Goal: Information Seeking & Learning: Learn about a topic

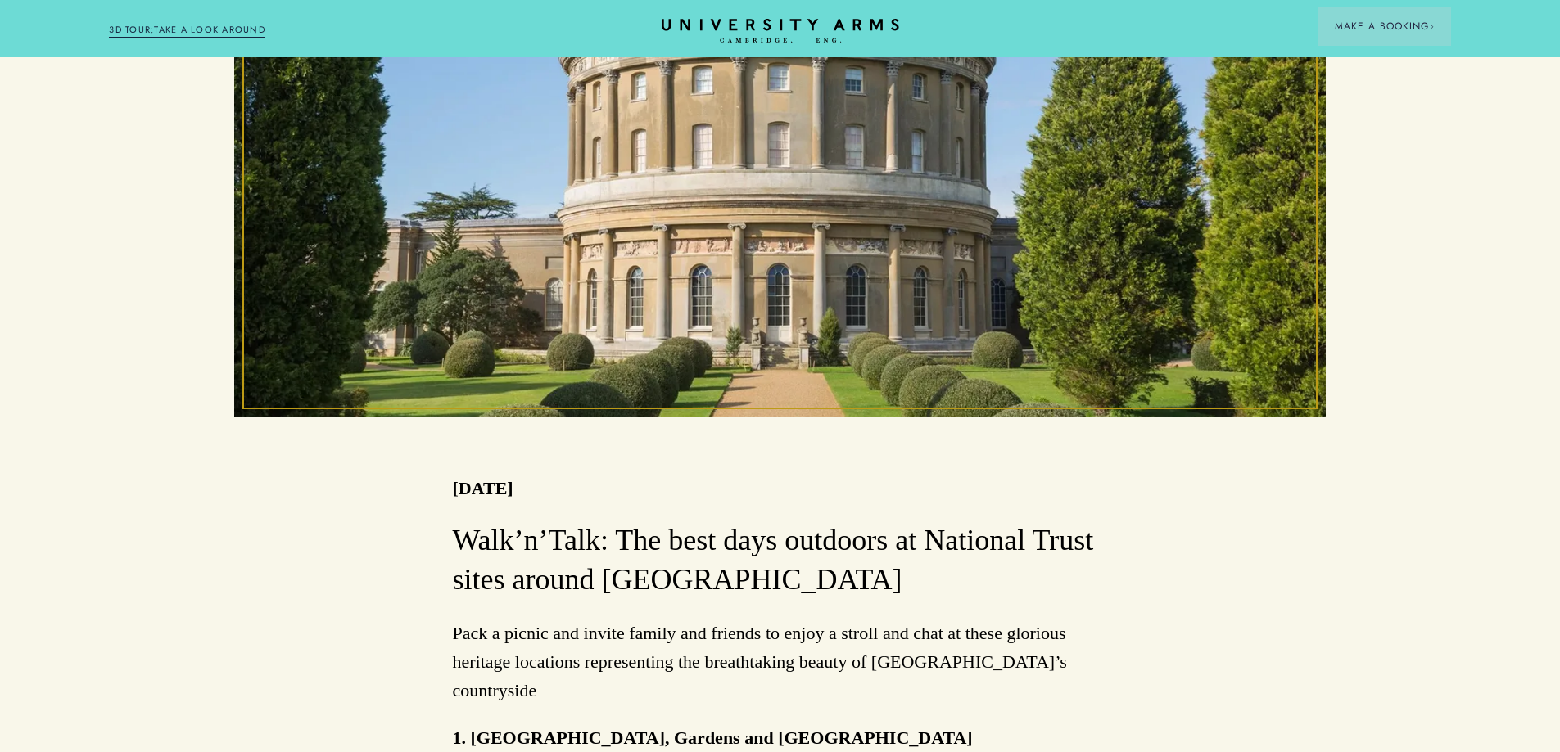
scroll to position [655, 0]
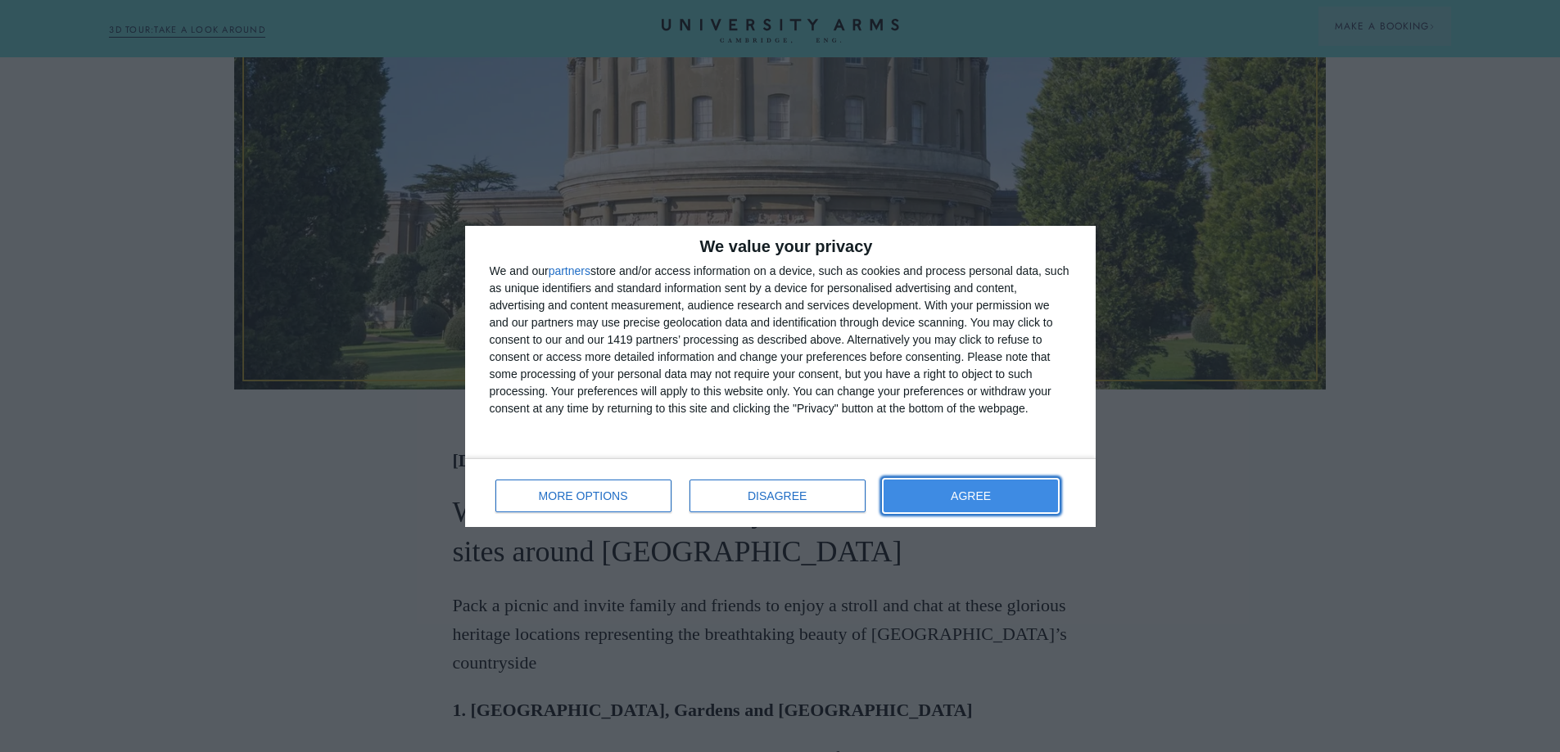
click at [978, 489] on button "AGREE" at bounding box center [970, 496] width 175 height 33
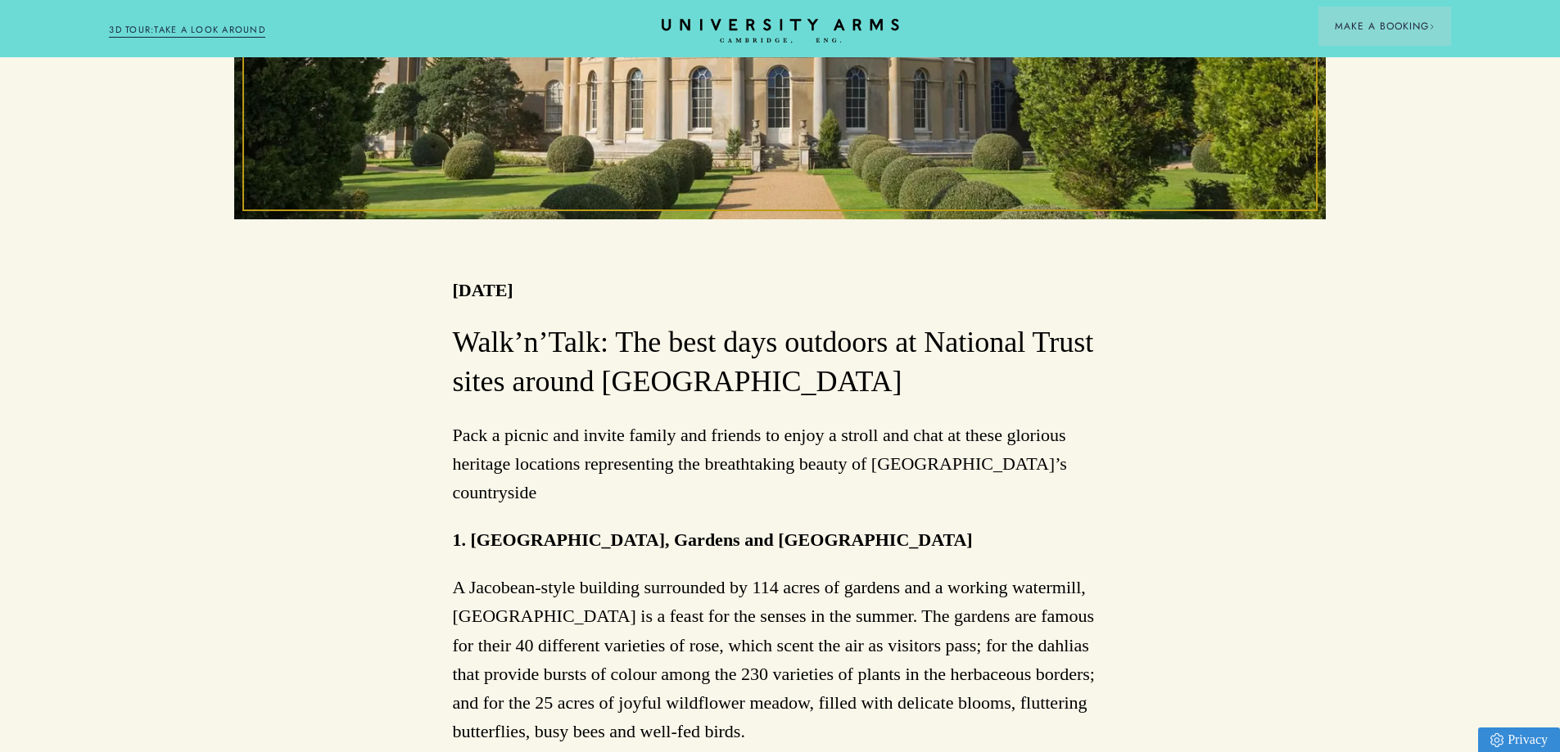
scroll to position [983, 0]
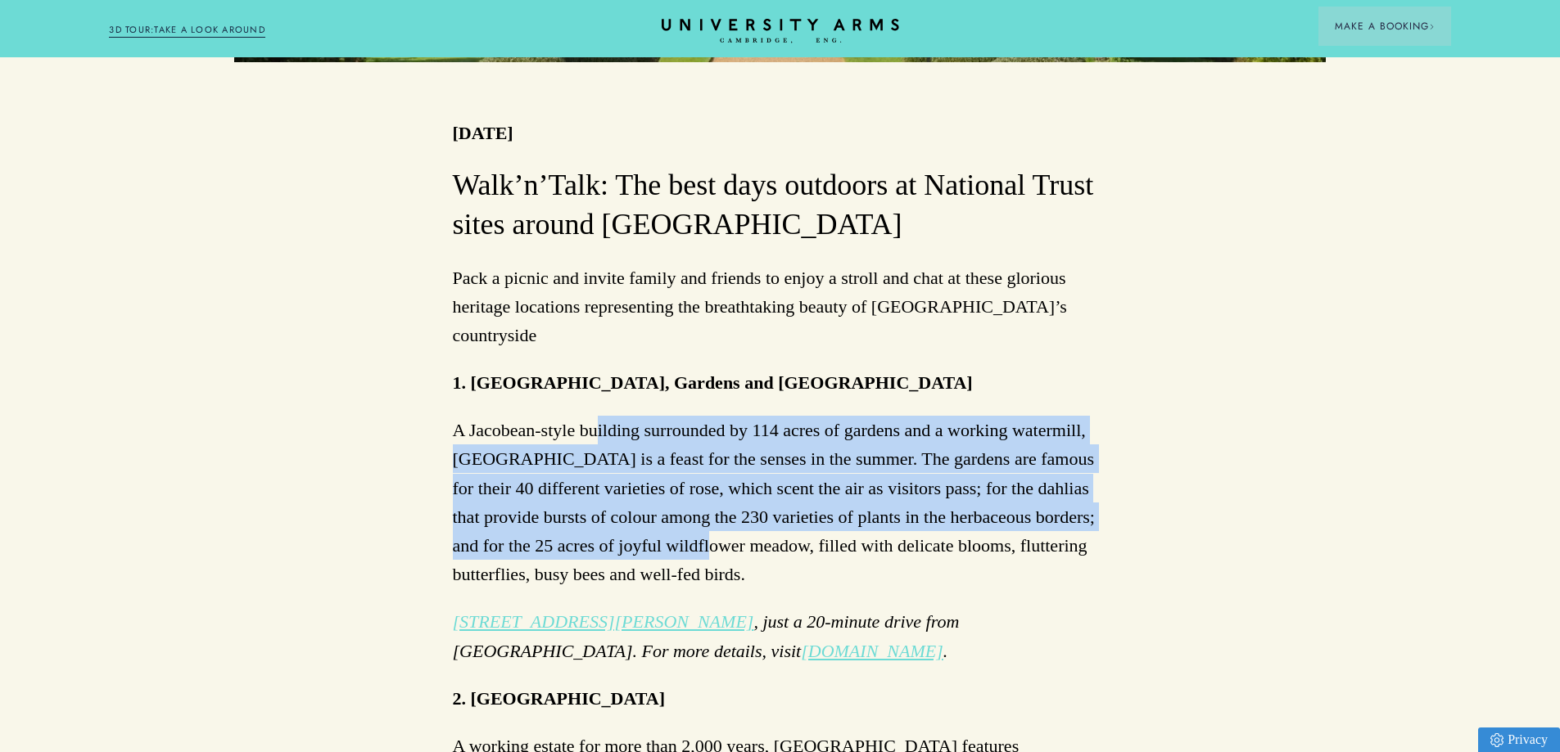
drag, startPoint x: 595, startPoint y: 413, endPoint x: 741, endPoint y: 508, distance: 174.4
click at [741, 508] on p "A Jacobean-style building surrounded by 114 acres of gardens and a working wate…" at bounding box center [780, 502] width 655 height 173
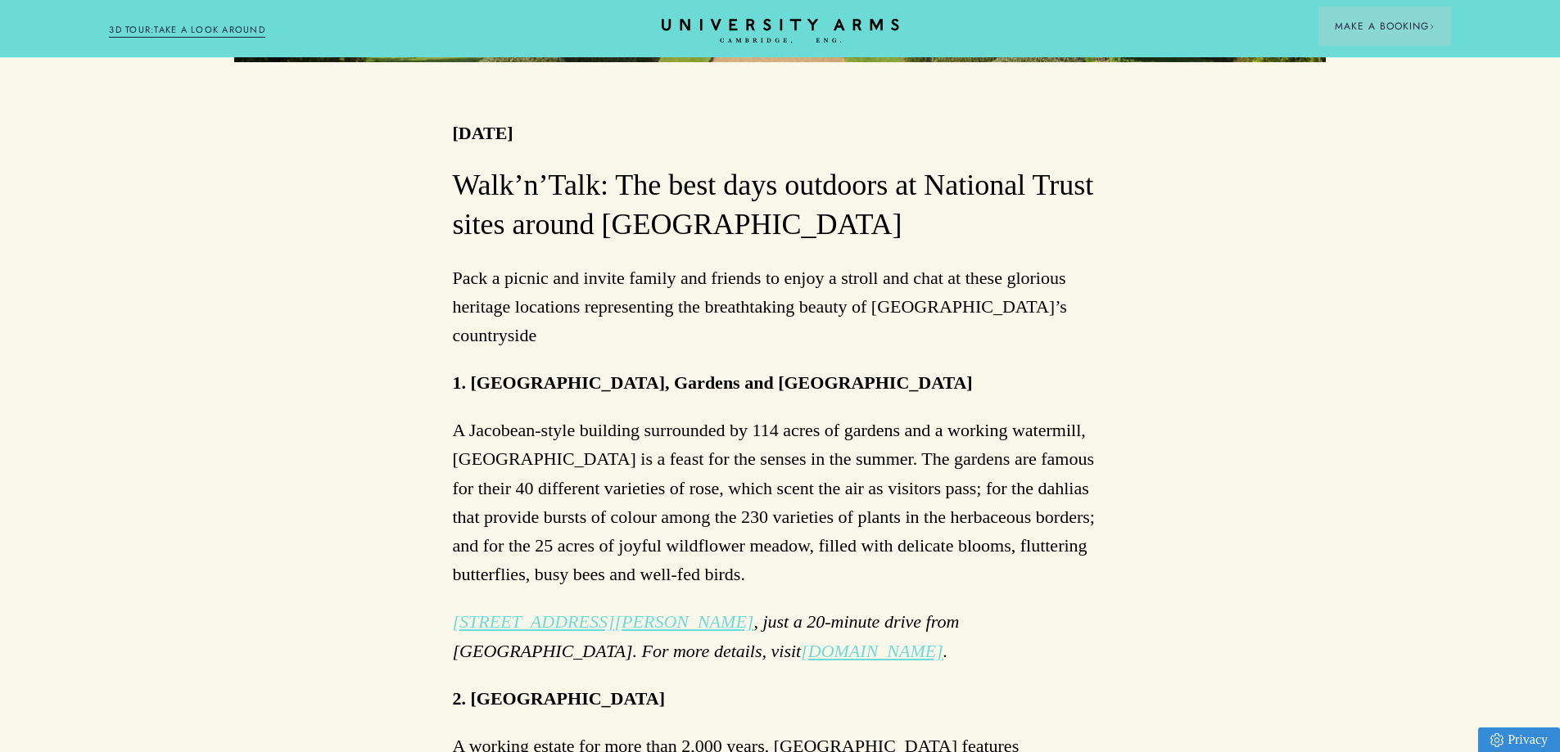
click at [779, 550] on p "A Jacobean-style building surrounded by 114 acres of gardens and a working wate…" at bounding box center [780, 502] width 655 height 173
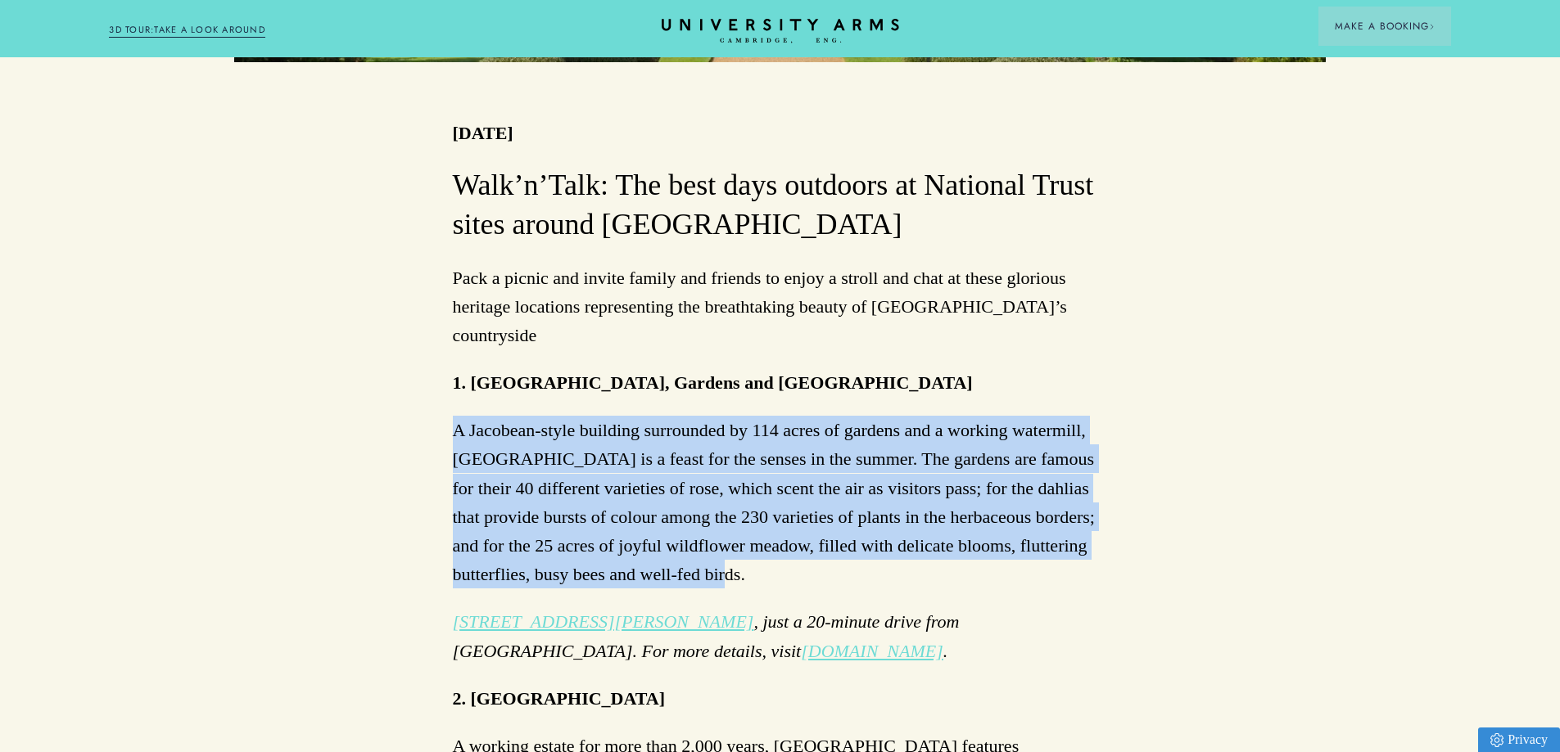
drag, startPoint x: 779, startPoint y: 549, endPoint x: 355, endPoint y: 379, distance: 457.8
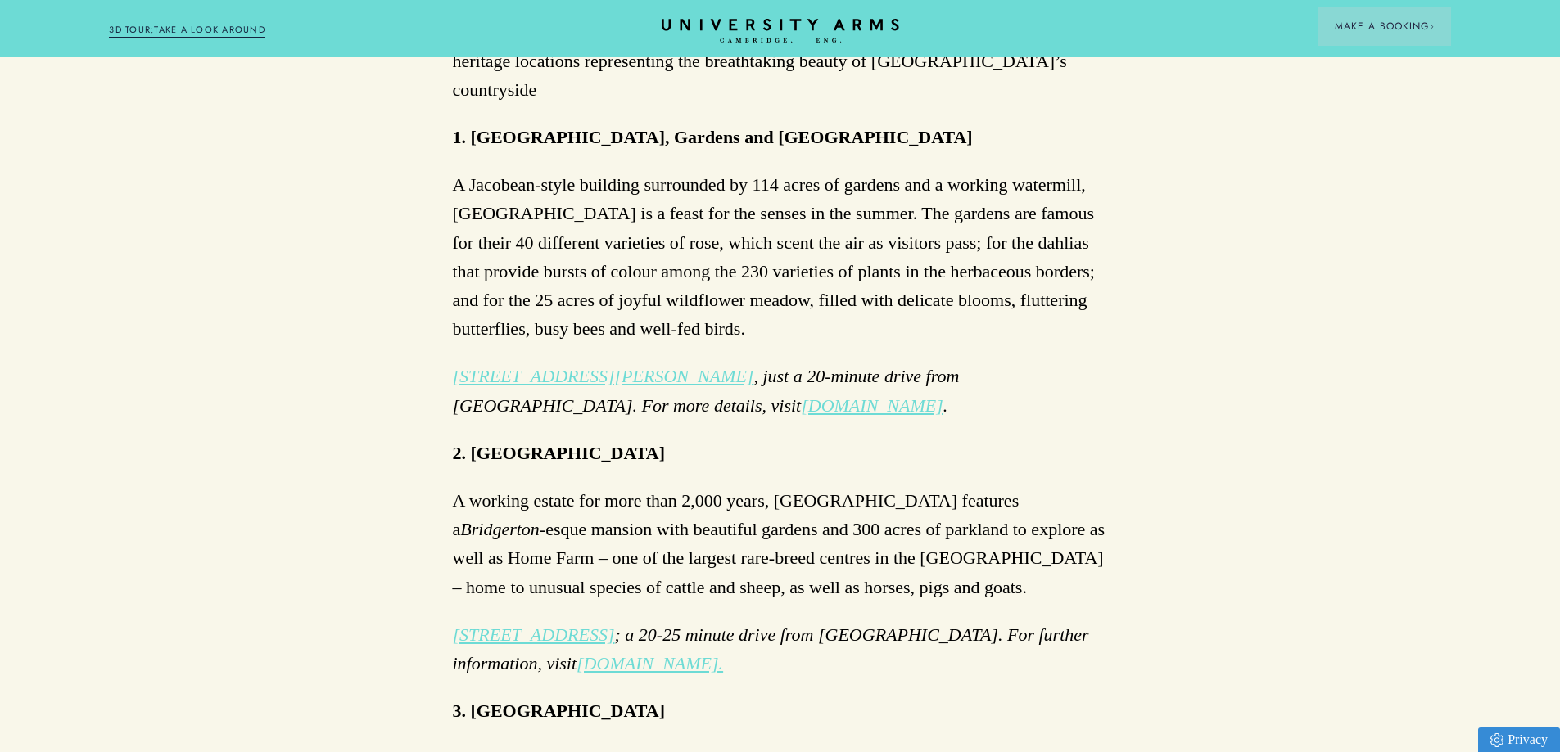
scroll to position [1392, 0]
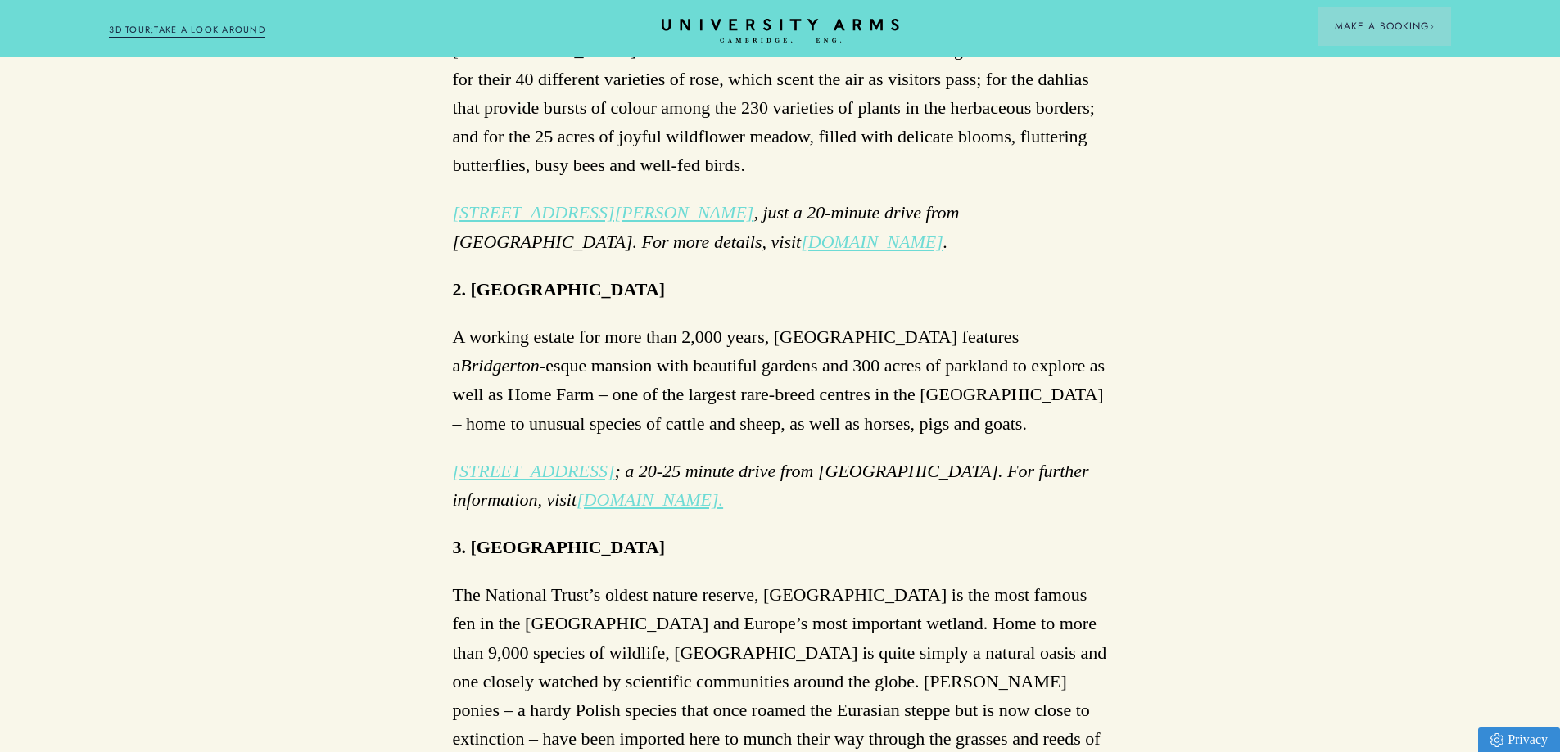
drag, startPoint x: 644, startPoint y: 305, endPoint x: 814, endPoint y: 404, distance: 196.6
click at [815, 414] on div "Walk’n’Talk: The best days outdoors at National Trust sites around [GEOGRAPHIC_…" at bounding box center [780, 518] width 655 height 1523
click at [809, 387] on p "A working estate for more than 2,000 years, [GEOGRAPHIC_DATA] features a [GEOGR…" at bounding box center [780, 380] width 655 height 115
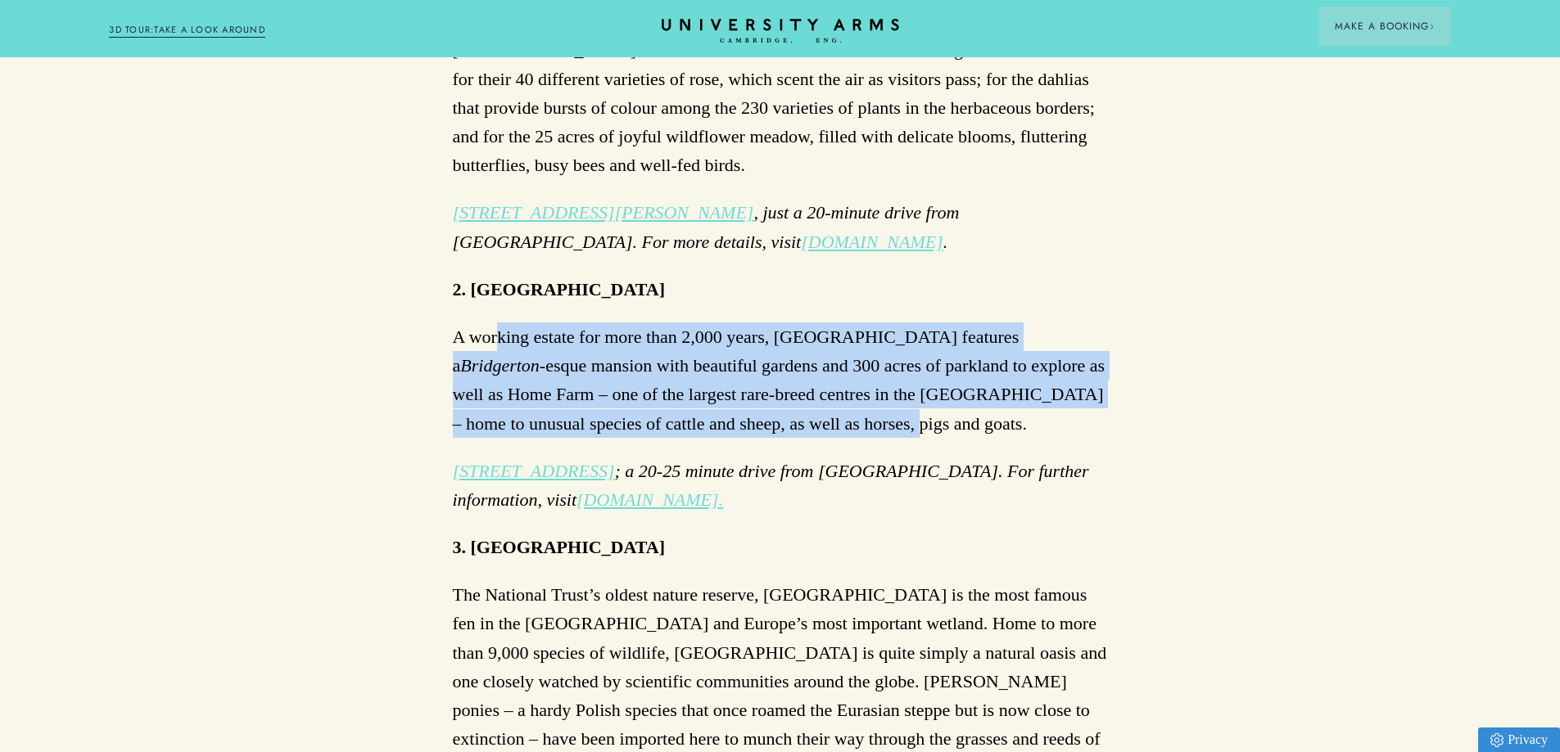
drag, startPoint x: 808, startPoint y: 387, endPoint x: 495, endPoint y: 305, distance: 323.3
click at [495, 323] on p "A working estate for more than 2,000 years, [GEOGRAPHIC_DATA] features a [GEOGR…" at bounding box center [780, 380] width 655 height 115
click at [937, 381] on p "A working estate for more than 2,000 years, [GEOGRAPHIC_DATA] features a [GEOGR…" at bounding box center [780, 380] width 655 height 115
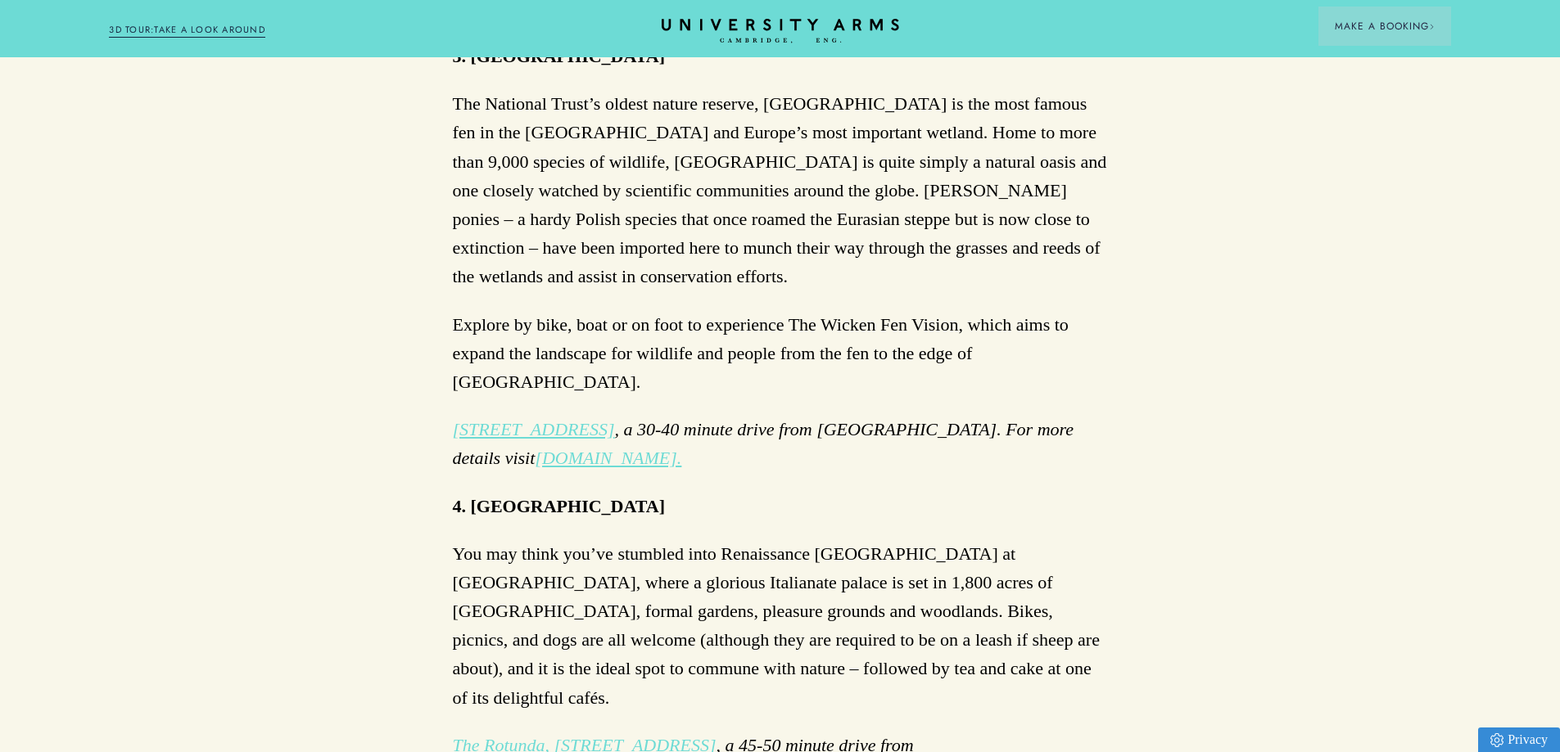
scroll to position [1965, 0]
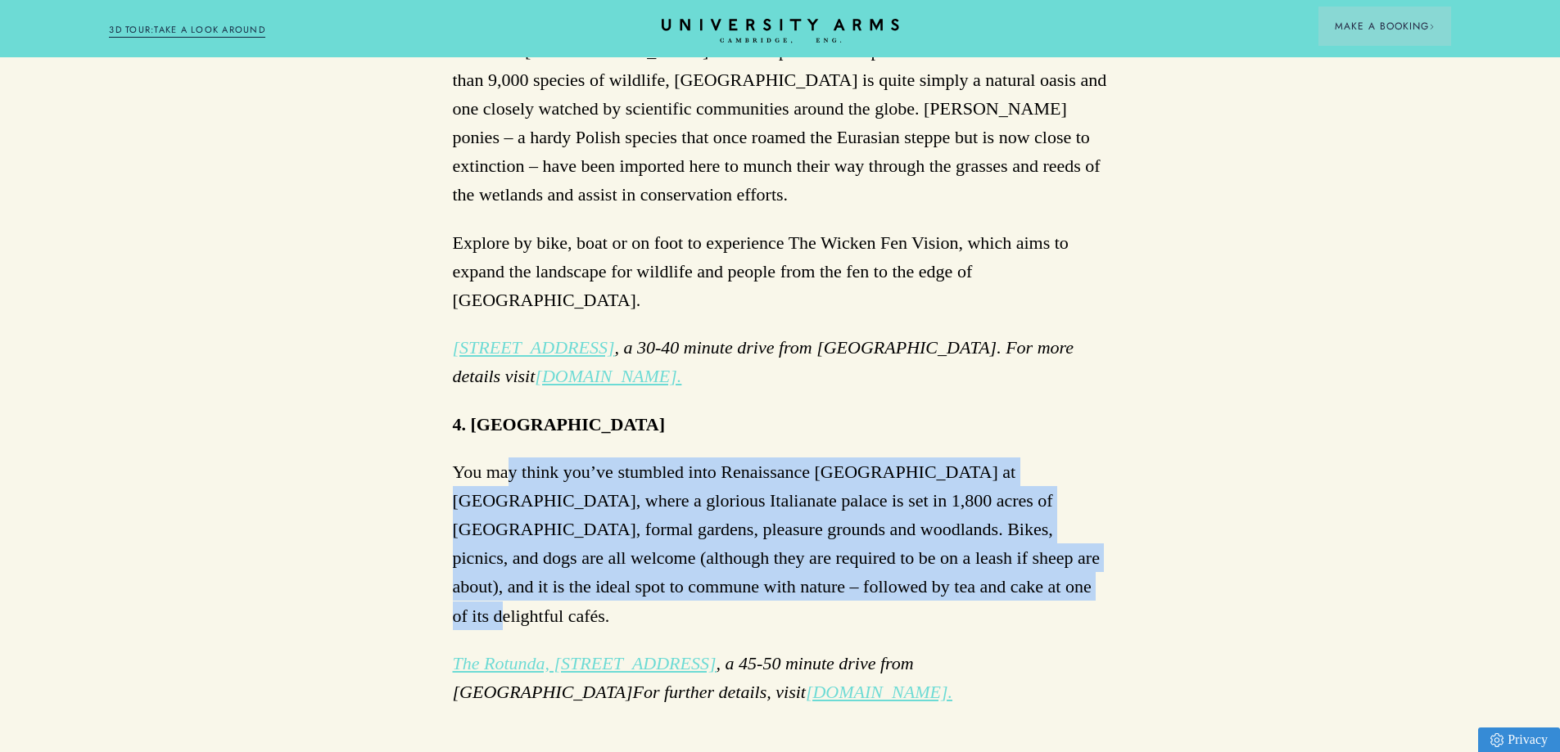
drag, startPoint x: 938, startPoint y: 530, endPoint x: 504, endPoint y: 401, distance: 452.6
click at [504, 458] on p "You may think you’ve stumbled into Renaissance [GEOGRAPHIC_DATA] at [GEOGRAPHIC…" at bounding box center [780, 544] width 655 height 173
click at [741, 488] on p "You may think you’ve stumbled into Renaissance [GEOGRAPHIC_DATA] at [GEOGRAPHIC…" at bounding box center [780, 544] width 655 height 173
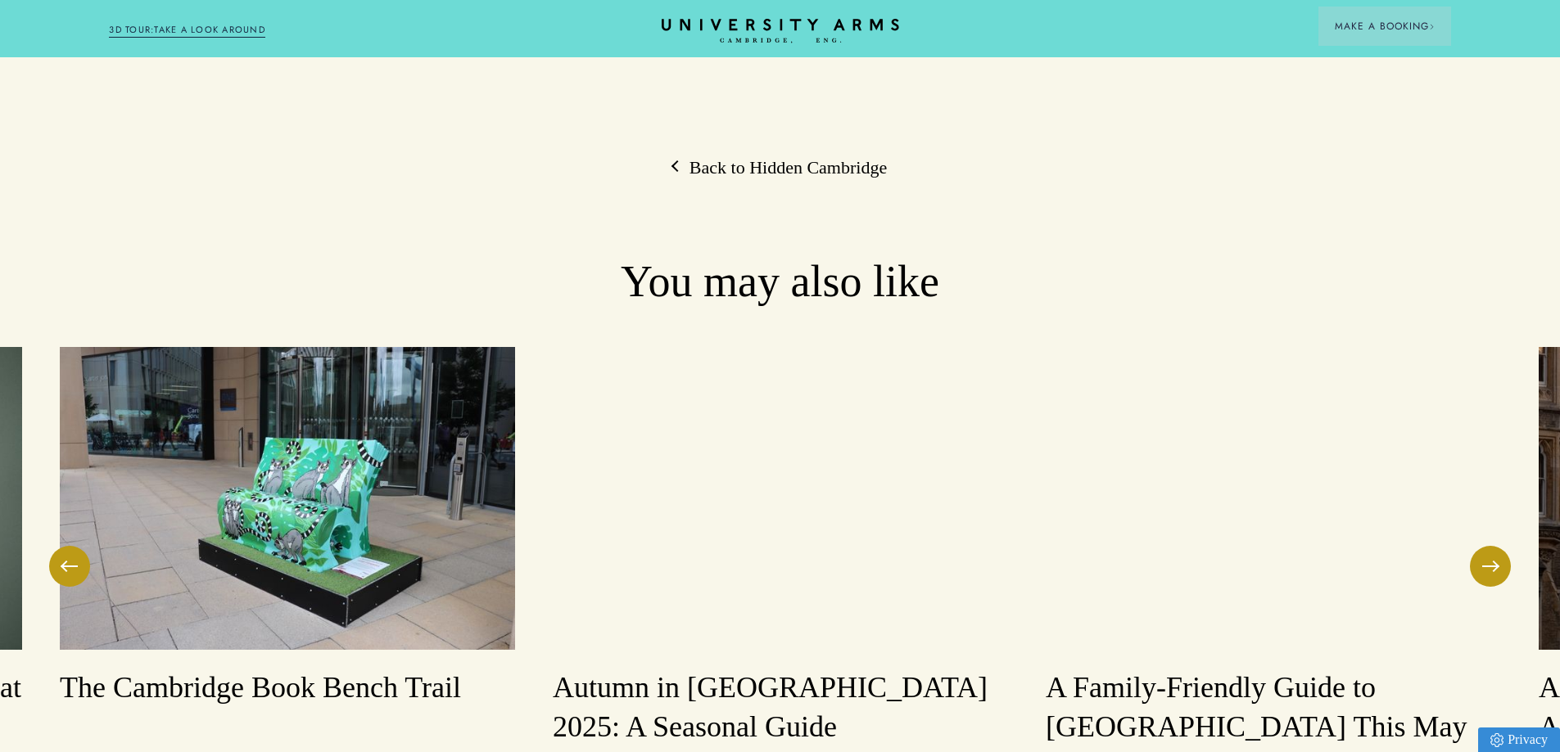
scroll to position [2784, 0]
